Goal: Task Accomplishment & Management: Complete application form

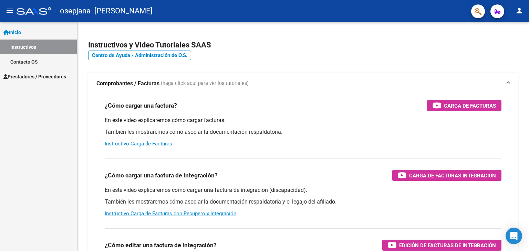
click at [33, 76] on span "Prestadores / Proveedores" at bounding box center [34, 77] width 63 height 8
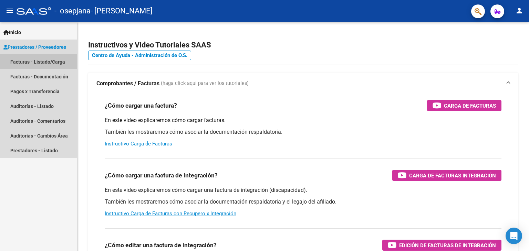
click at [38, 63] on link "Facturas - Listado/Carga" at bounding box center [38, 61] width 77 height 15
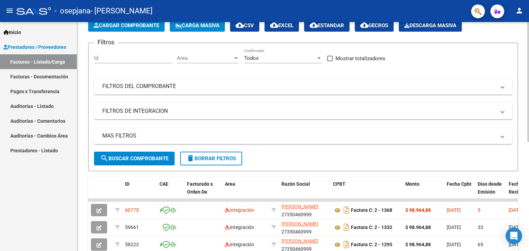
scroll to position [69, 0]
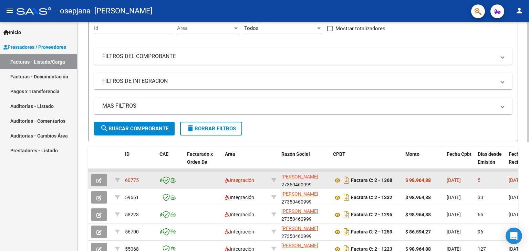
click at [97, 181] on icon "button" at bounding box center [98, 180] width 5 height 5
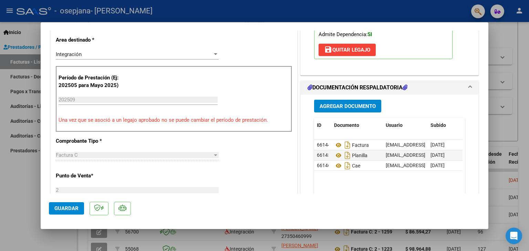
scroll to position [172, 0]
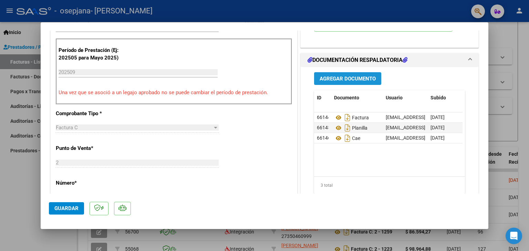
click at [346, 80] on span "Agregar Documento" at bounding box center [347, 79] width 56 height 6
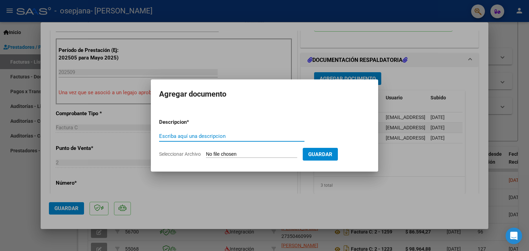
click at [223, 154] on input "Seleccionar Archivo" at bounding box center [251, 154] width 91 height 7
type input "C:\fakepath\Informe Fono Evolutivo [PERSON_NAME] SEPTIEMBRE 2025.pdf"
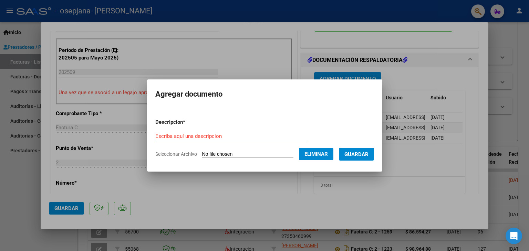
click at [194, 135] on input "Escriba aquí una descripcion" at bounding box center [230, 136] width 151 height 6
type input "Informe"
click at [368, 154] on span "Guardar" at bounding box center [356, 154] width 24 height 6
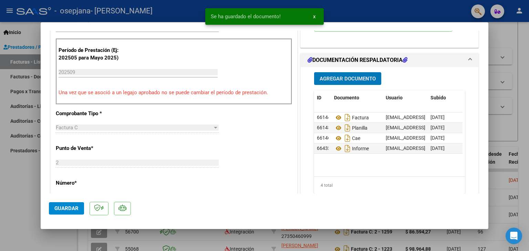
click at [57, 208] on span "Guardar" at bounding box center [66, 208] width 24 height 6
click at [72, 214] on button "Guardar" at bounding box center [66, 208] width 35 height 12
